Goal: Obtain resource: Download file/media

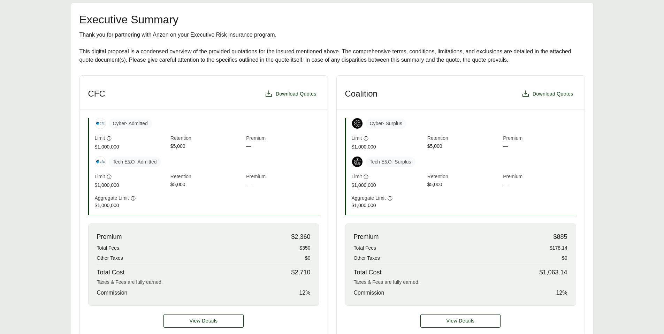
scroll to position [165, 0]
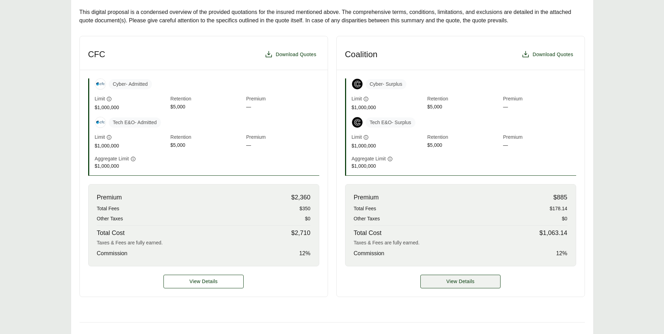
click at [459, 283] on span "View Details" at bounding box center [460, 281] width 28 height 7
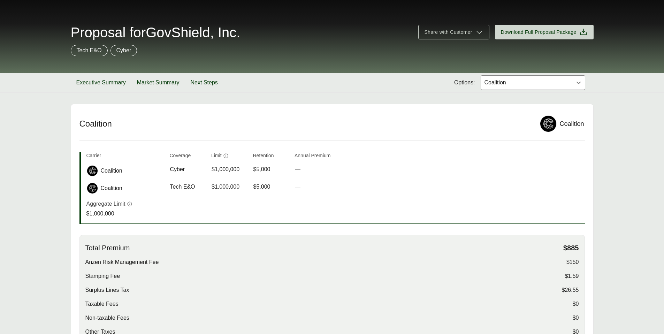
scroll to position [6, 0]
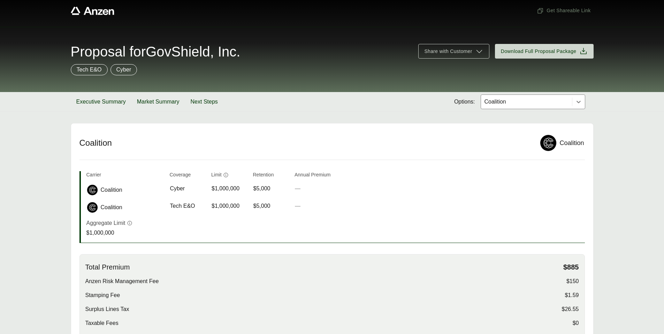
click at [503, 101] on div at bounding box center [526, 102] width 85 height 8
click at [454, 156] on header "Coalition Coalition" at bounding box center [331, 146] width 505 height 25
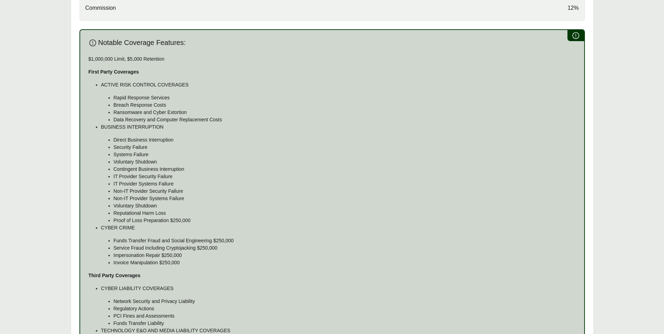
scroll to position [611, 0]
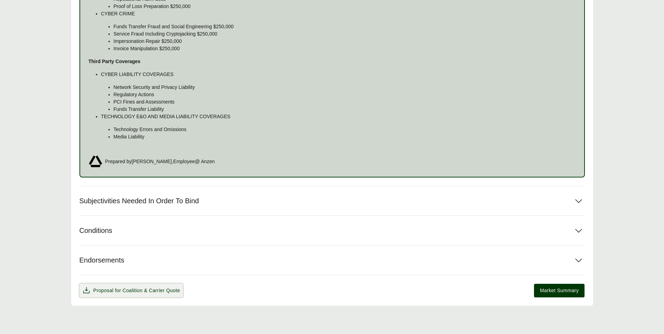
click at [153, 291] on span "& Carrier Quote" at bounding box center [162, 290] width 36 height 6
click at [554, 291] on span "Market Summary" at bounding box center [559, 290] width 39 height 7
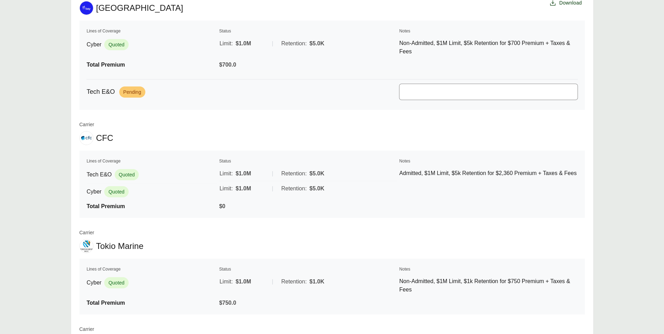
scroll to position [172, 0]
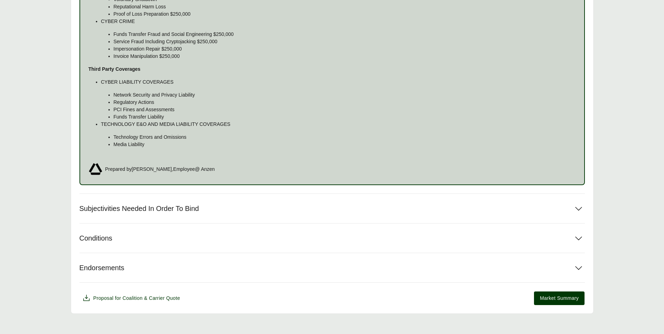
scroll to position [611, 0]
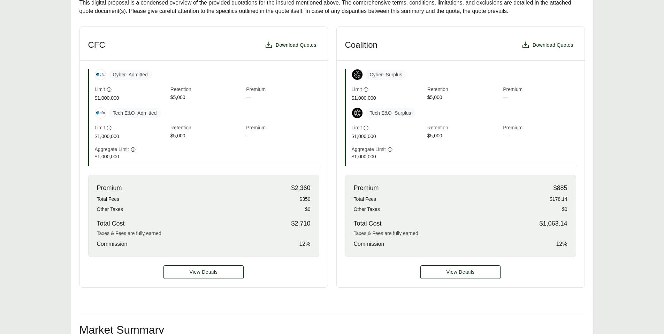
scroll to position [133, 0]
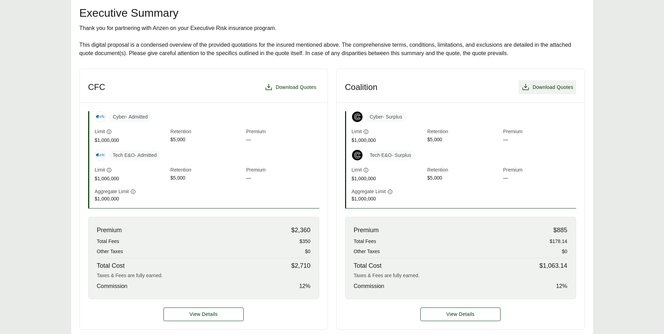
click at [549, 85] on span "Download Quotes" at bounding box center [552, 87] width 41 height 7
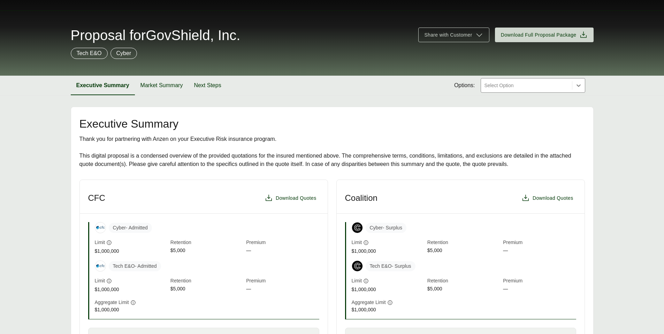
scroll to position [0, 0]
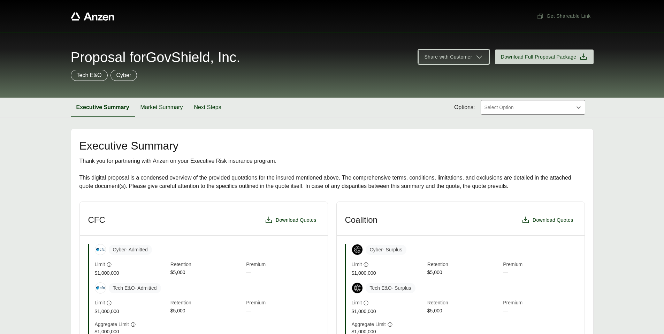
click at [481, 56] on icon at bounding box center [479, 56] width 6 height 3
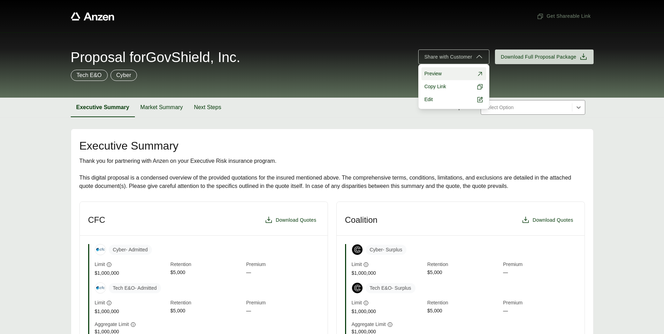
click at [469, 72] on link "Preview" at bounding box center [453, 73] width 64 height 13
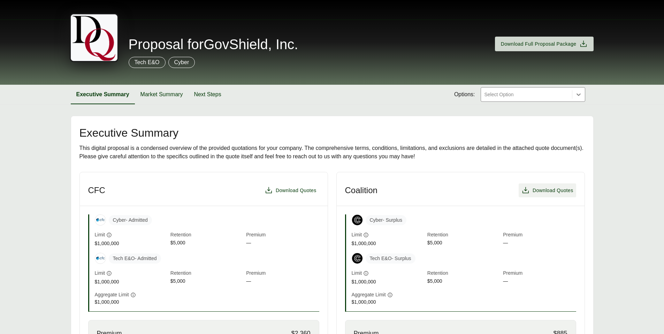
click at [532, 193] on span "Download Quotes" at bounding box center [552, 190] width 41 height 7
